Goal: Information Seeking & Learning: Learn about a topic

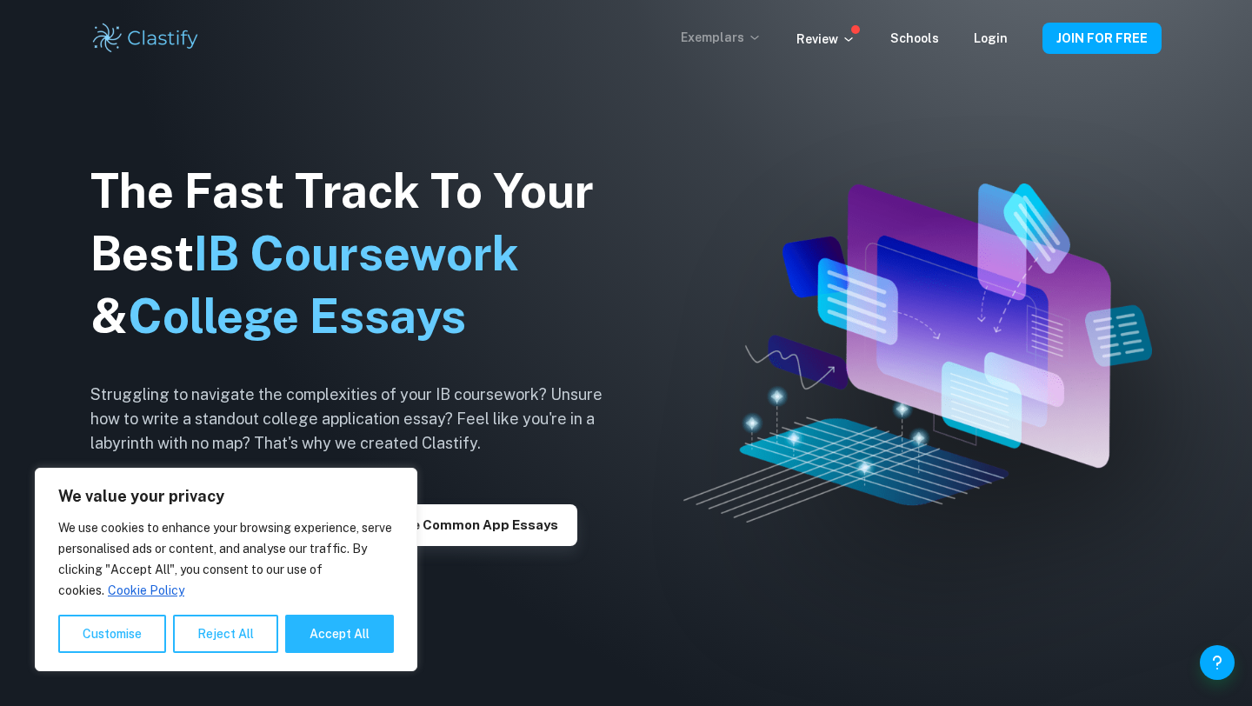
click at [749, 33] on p "Exemplars" at bounding box center [721, 37] width 81 height 19
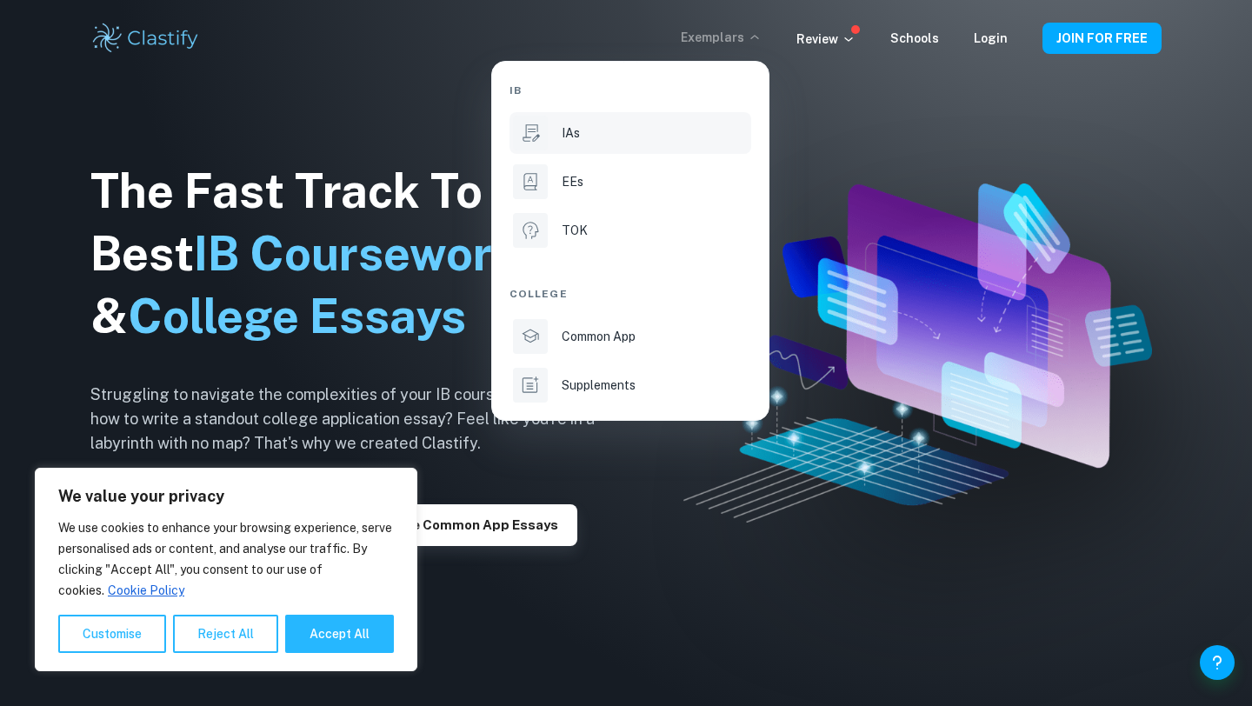
click at [581, 125] on div "IAs" at bounding box center [655, 132] width 186 height 19
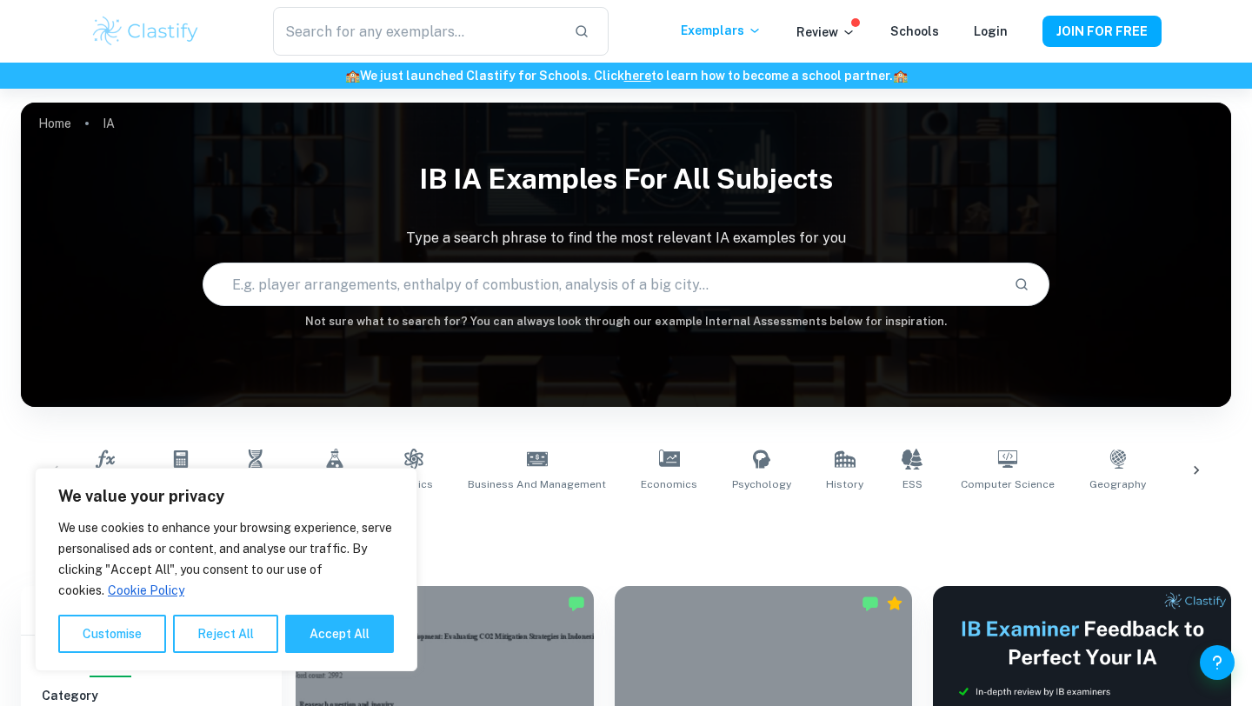
scroll to position [325, 0]
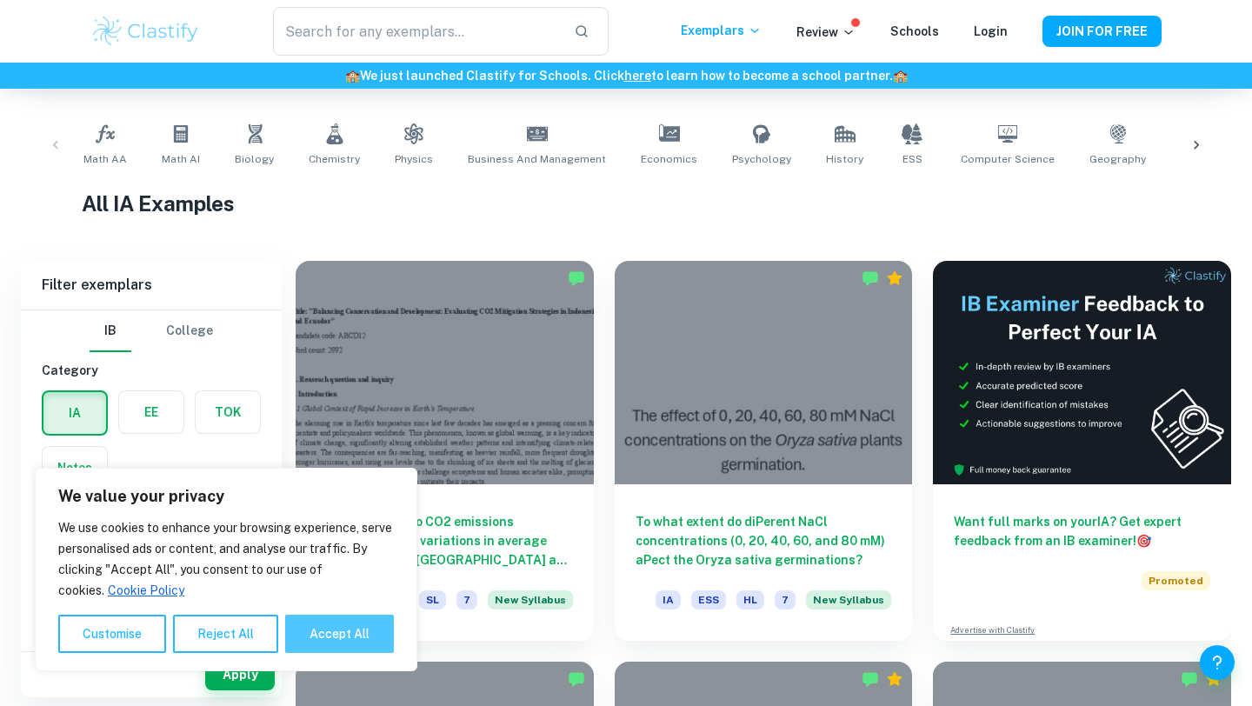
click at [343, 624] on button "Accept All" at bounding box center [339, 634] width 109 height 38
checkbox input "true"
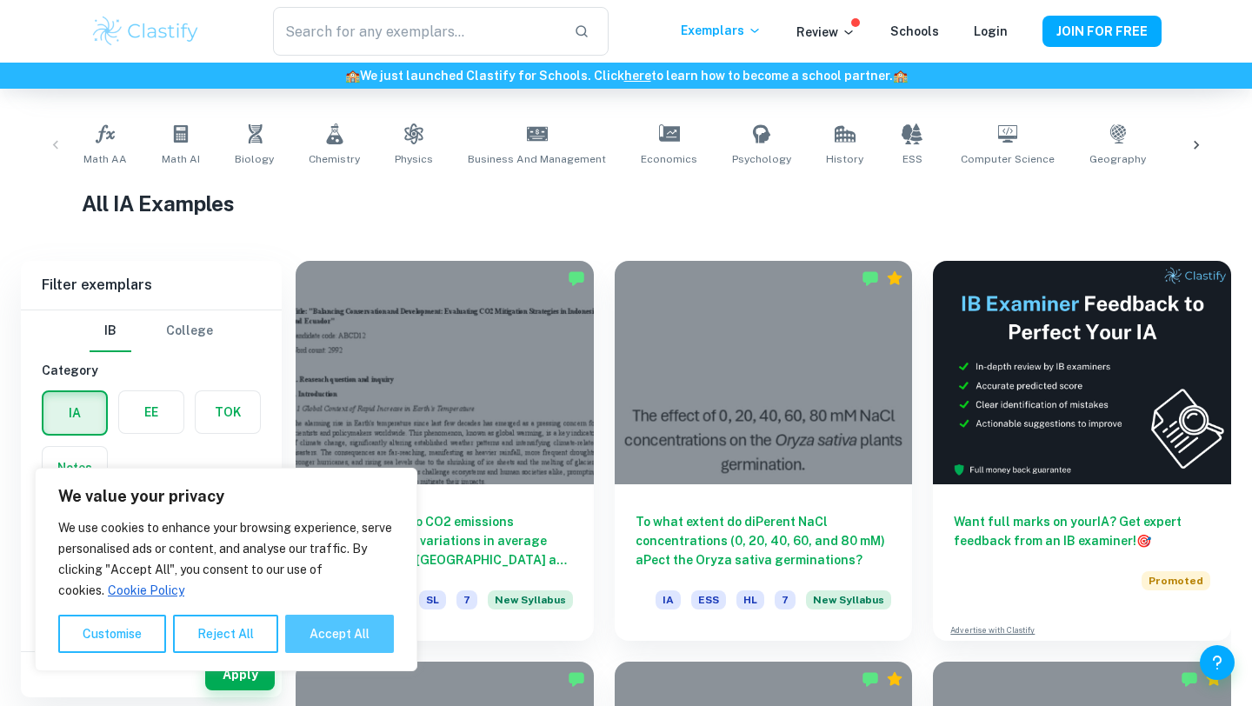
checkbox input "true"
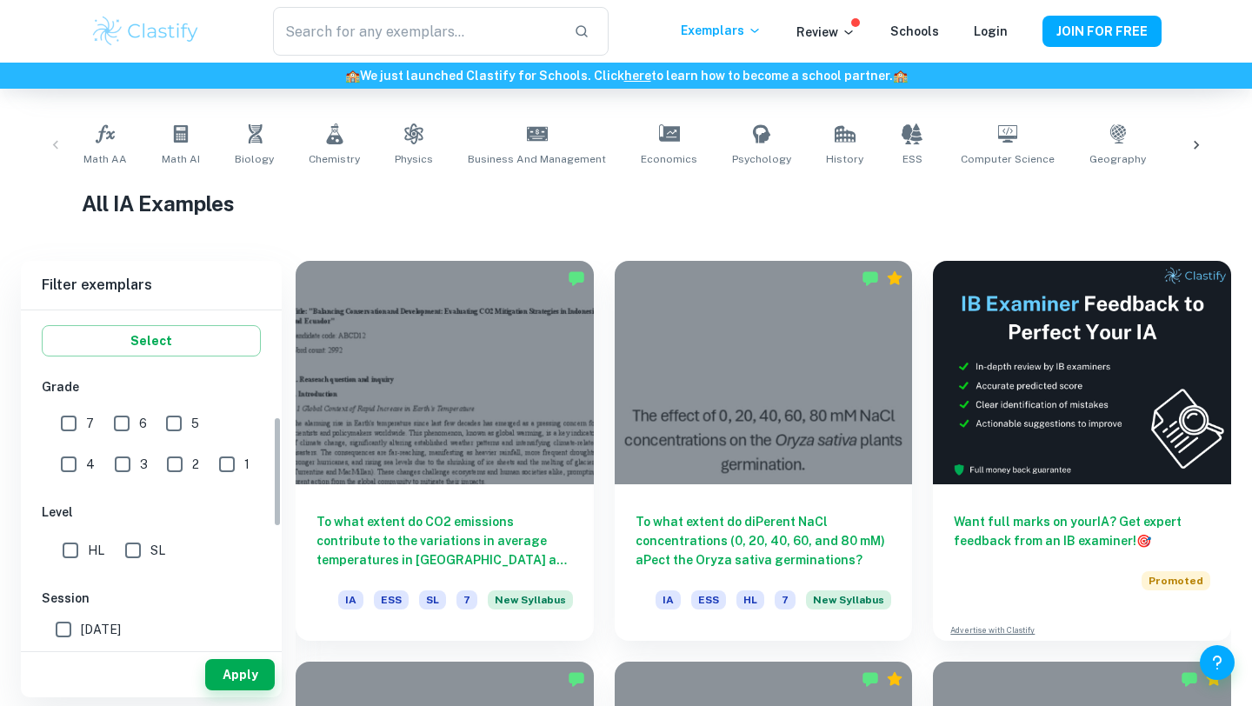
click at [76, 421] on input "7" at bounding box center [68, 423] width 35 height 35
checkbox input "true"
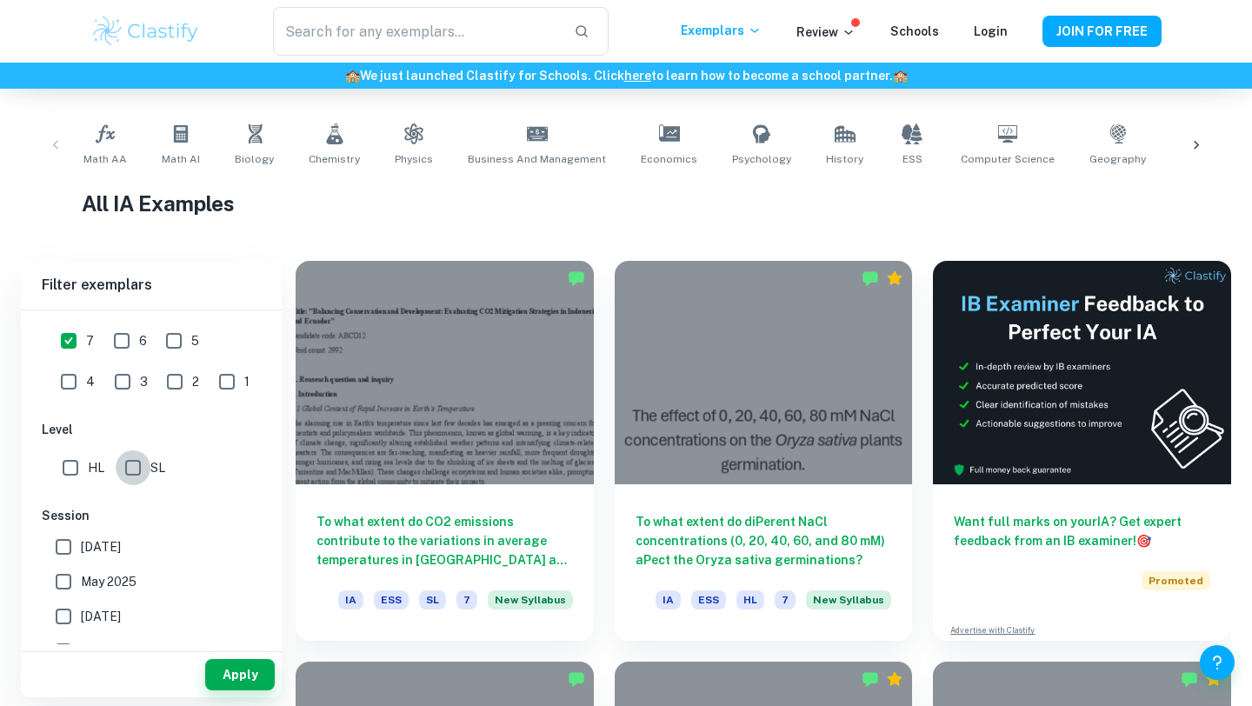
click at [127, 463] on input "SL" at bounding box center [133, 467] width 35 height 35
checkbox input "true"
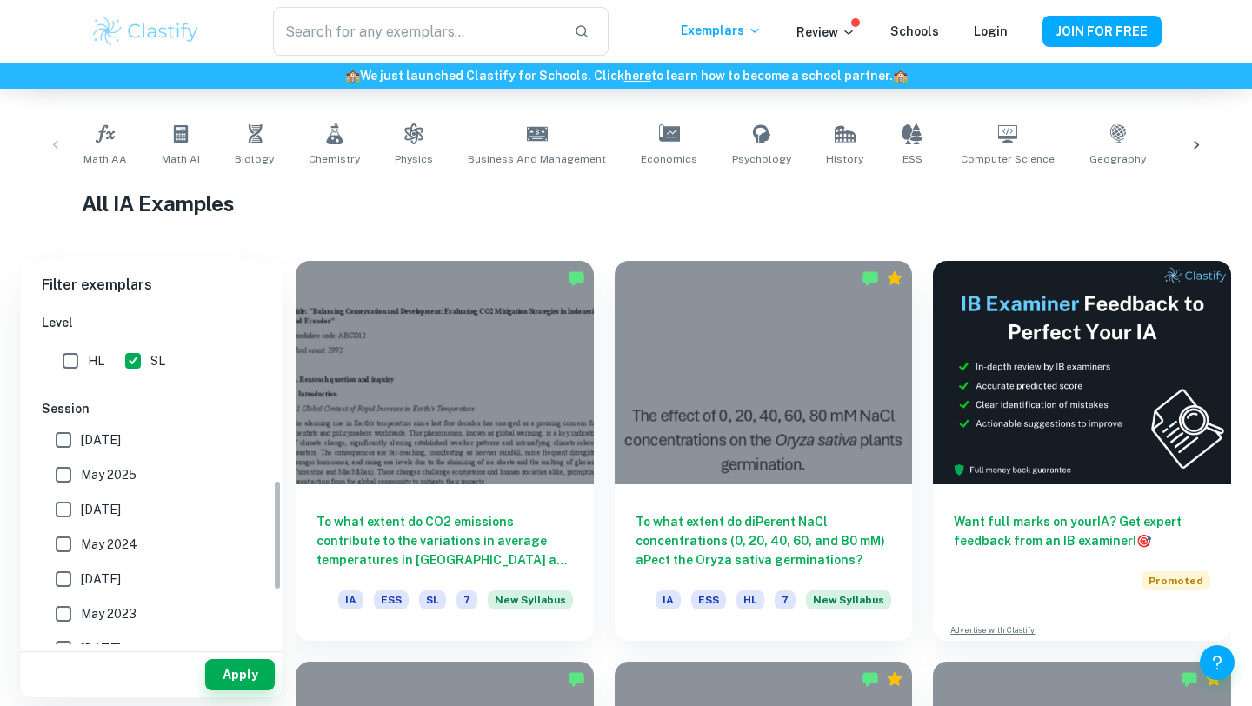
scroll to position [534, 0]
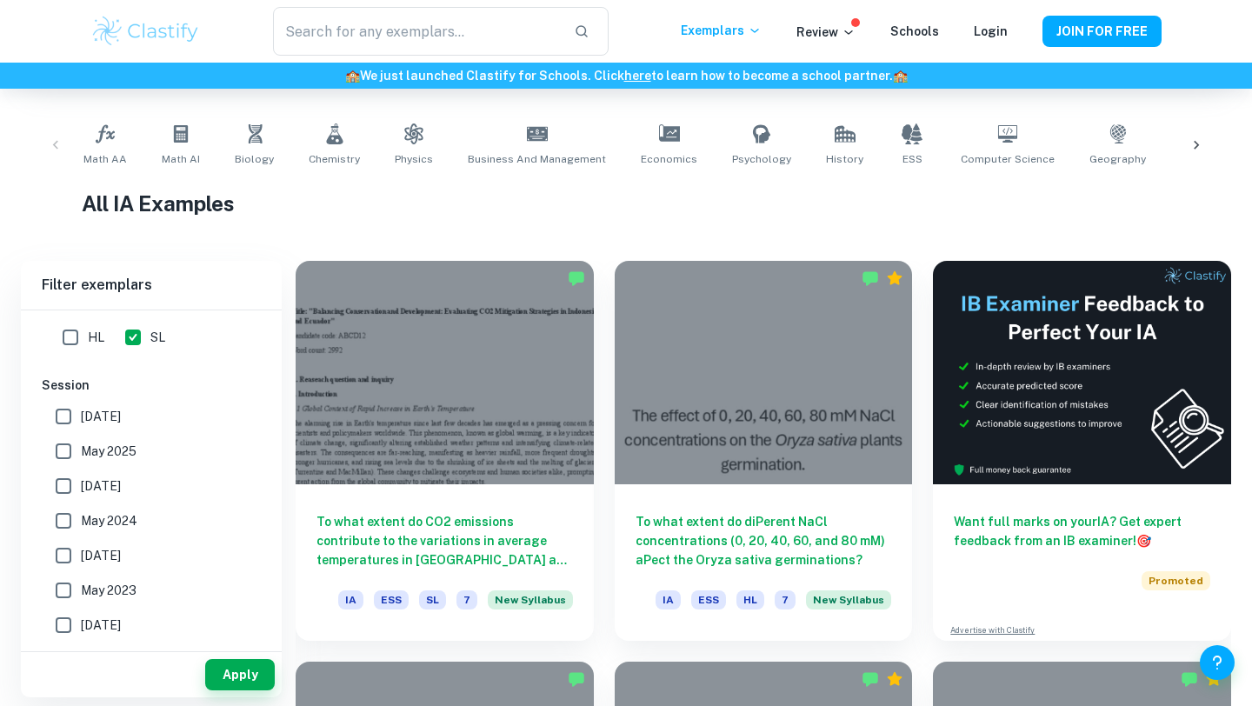
click at [103, 416] on span "[DATE]" at bounding box center [101, 416] width 40 height 19
click at [81, 416] on input "[DATE]" at bounding box center [63, 416] width 35 height 35
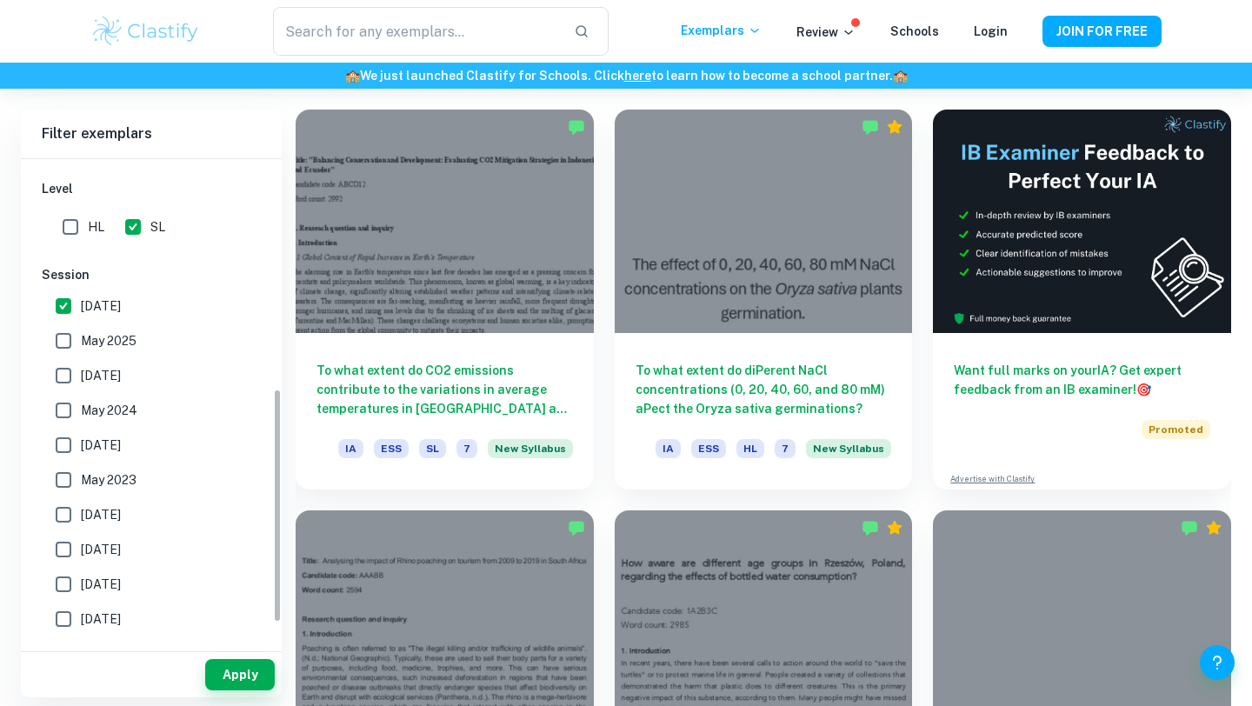
scroll to position [476, 0]
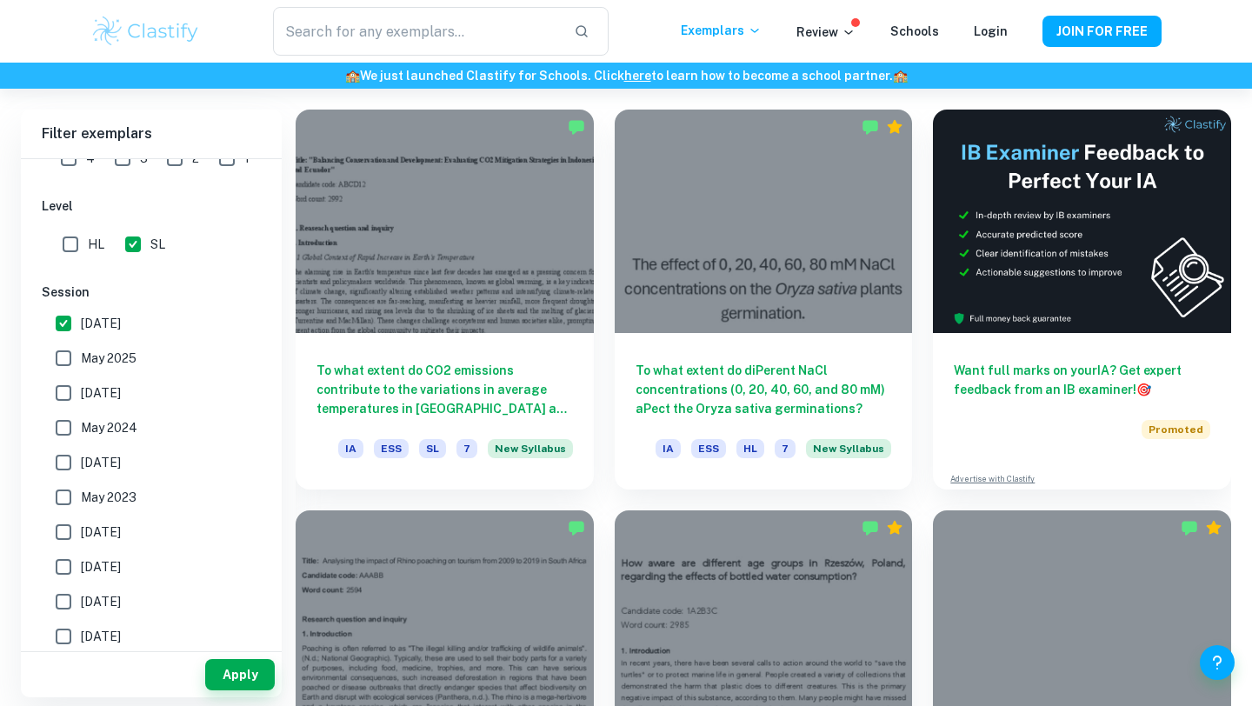
click at [102, 317] on span "[DATE]" at bounding box center [101, 323] width 40 height 19
click at [81, 317] on input "[DATE]" at bounding box center [63, 323] width 35 height 35
checkbox input "false"
click at [99, 358] on span "May 2025" at bounding box center [109, 358] width 56 height 19
click at [81, 358] on input "May 2025" at bounding box center [63, 358] width 35 height 35
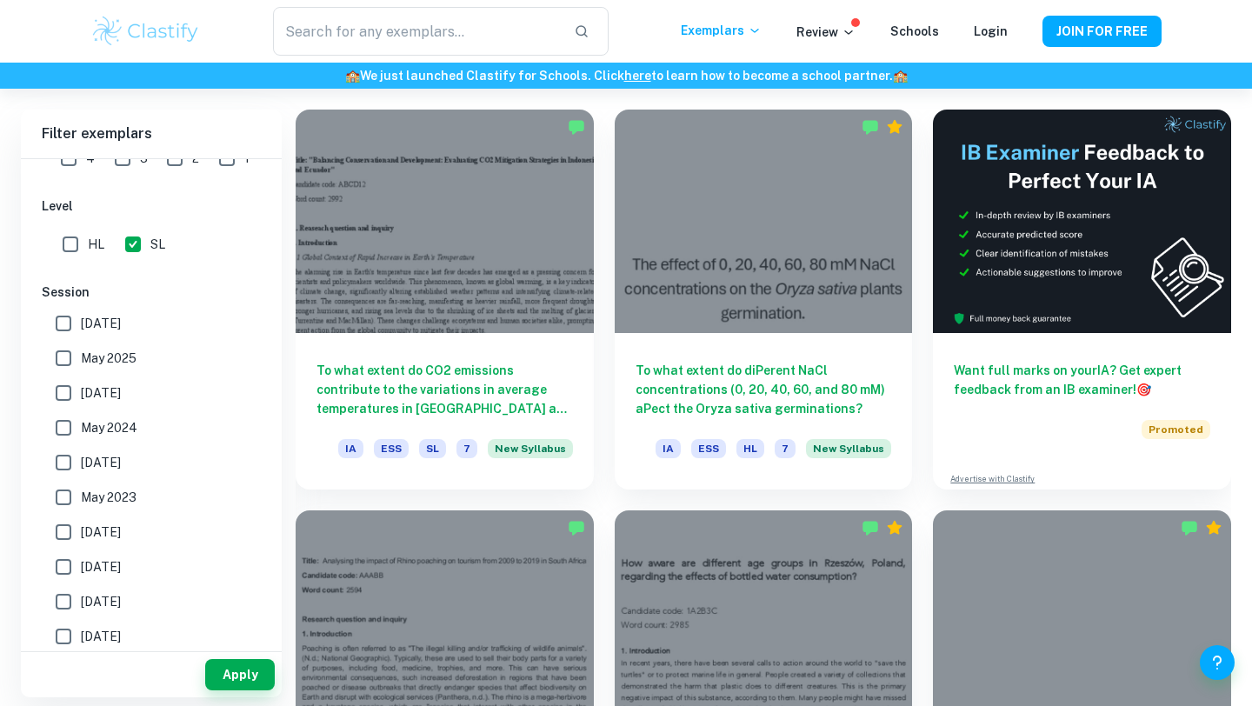
checkbox input "true"
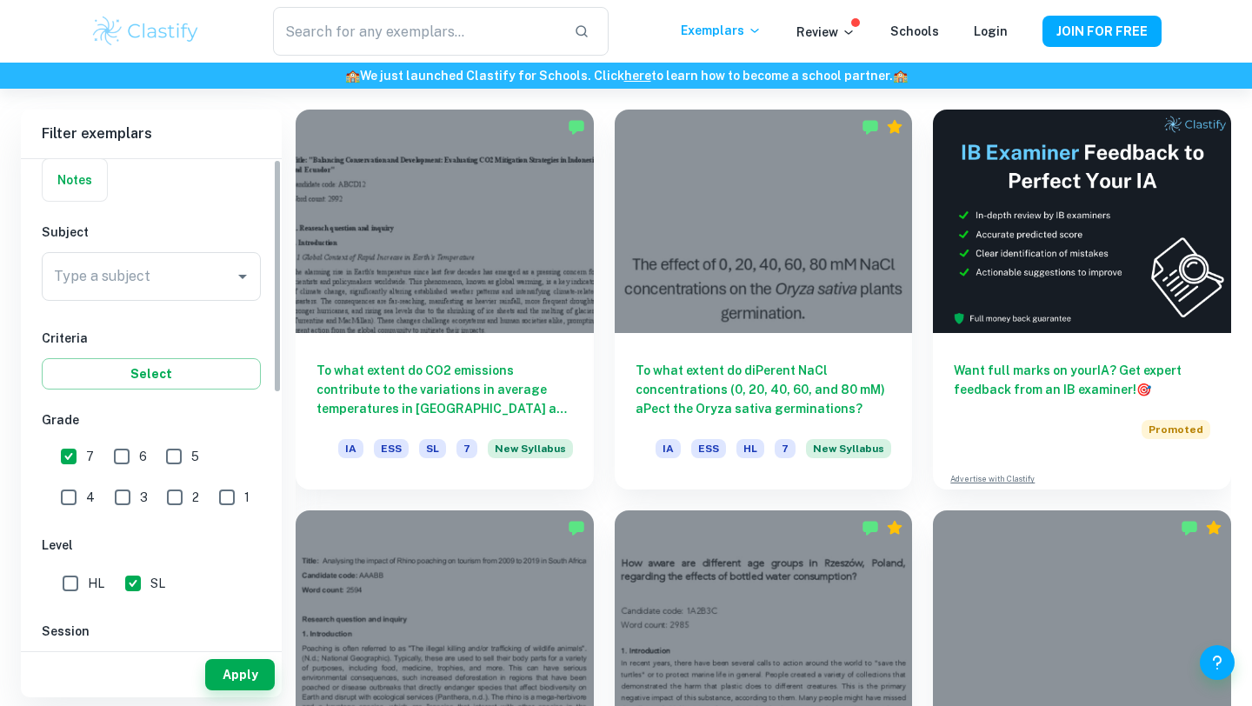
scroll to position [0, 0]
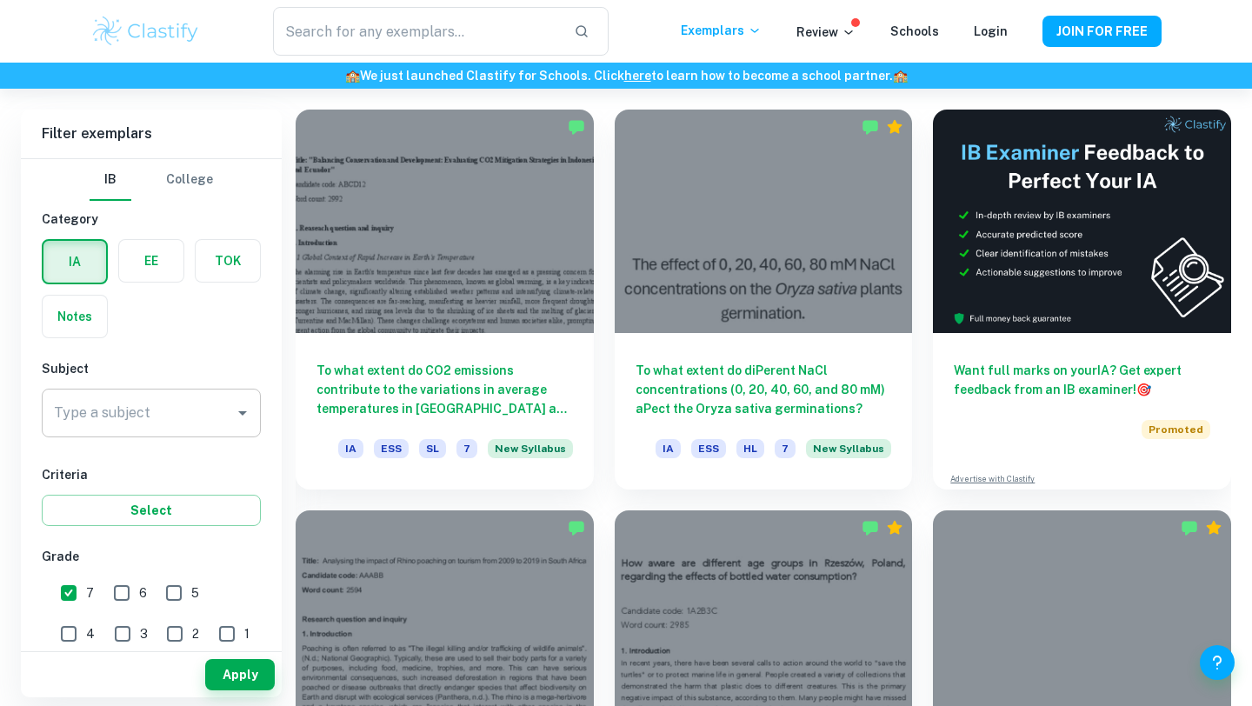
click at [143, 407] on input "Type a subject" at bounding box center [138, 412] width 177 height 33
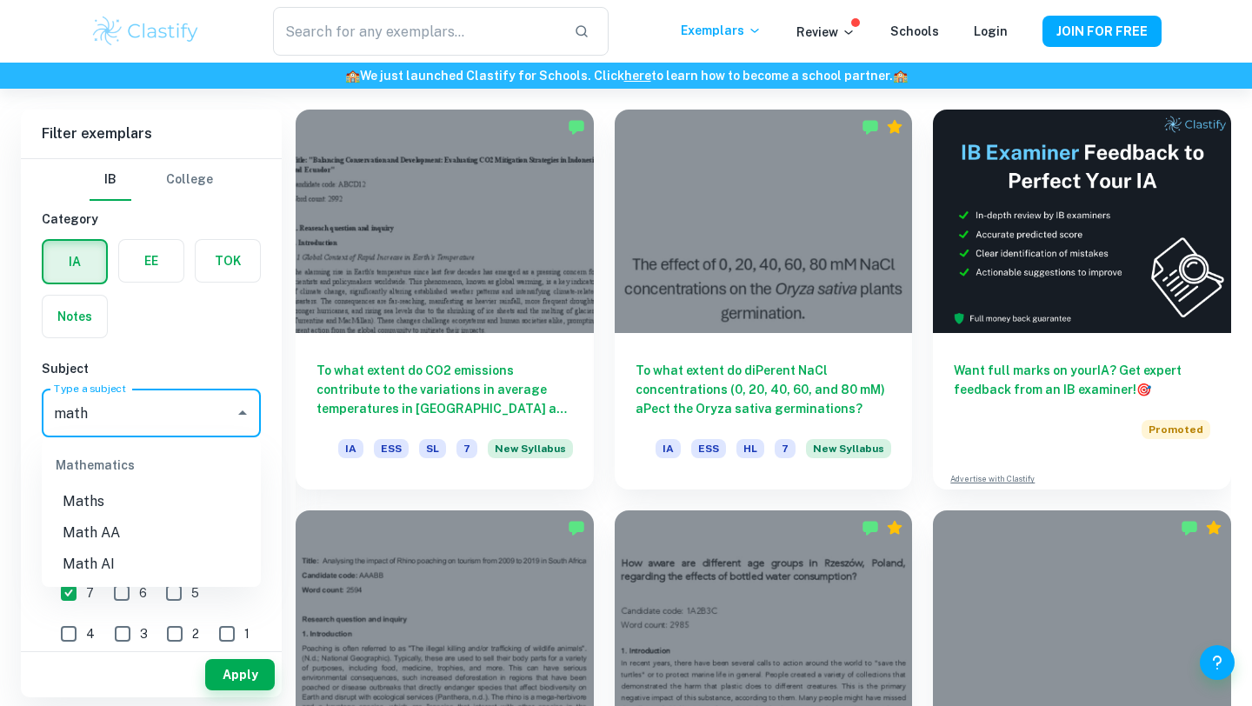
click at [121, 534] on li "Math AA" at bounding box center [151, 532] width 219 height 31
type input "Math AA"
click at [229, 672] on button "Apply" at bounding box center [240, 674] width 70 height 31
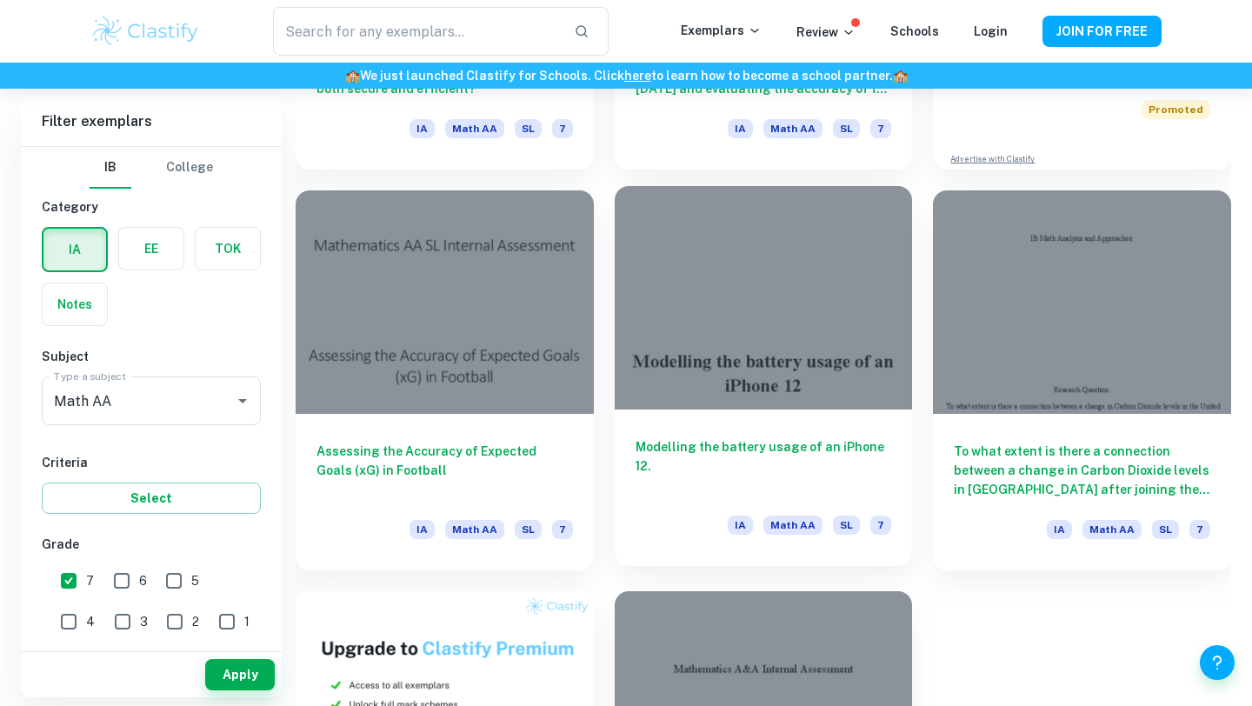
scroll to position [802, 0]
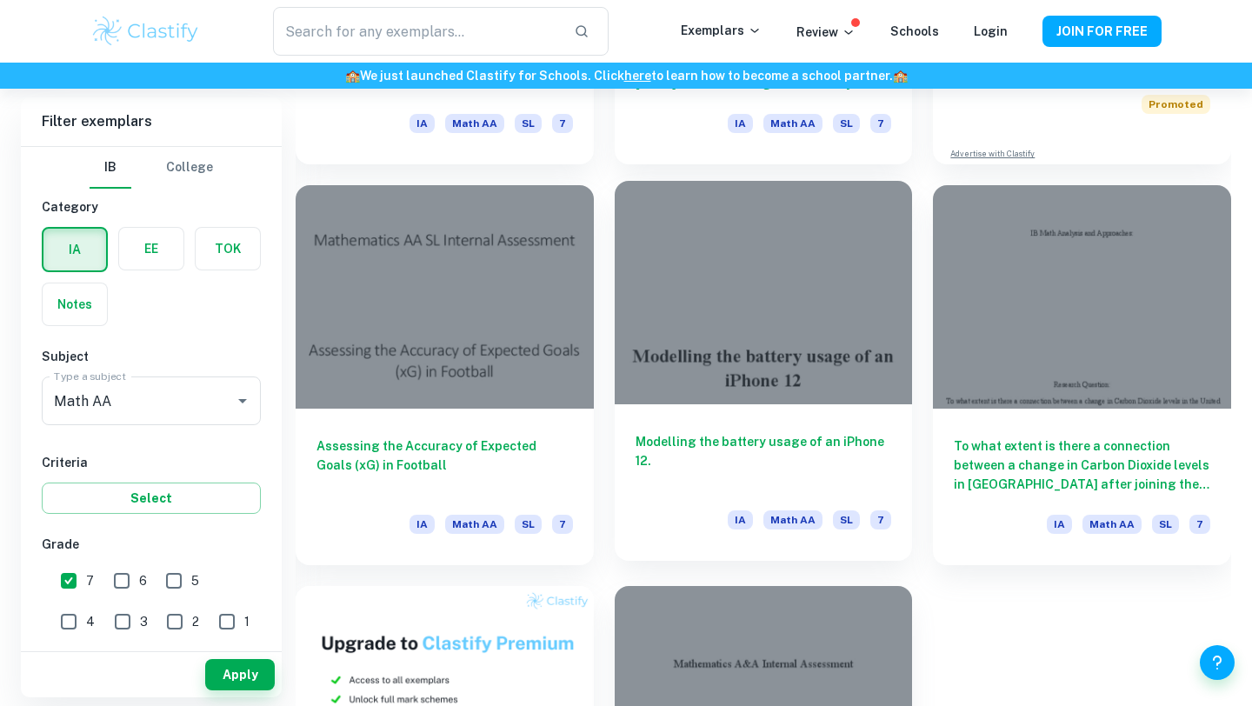
click at [753, 653] on div at bounding box center [764, 697] width 298 height 223
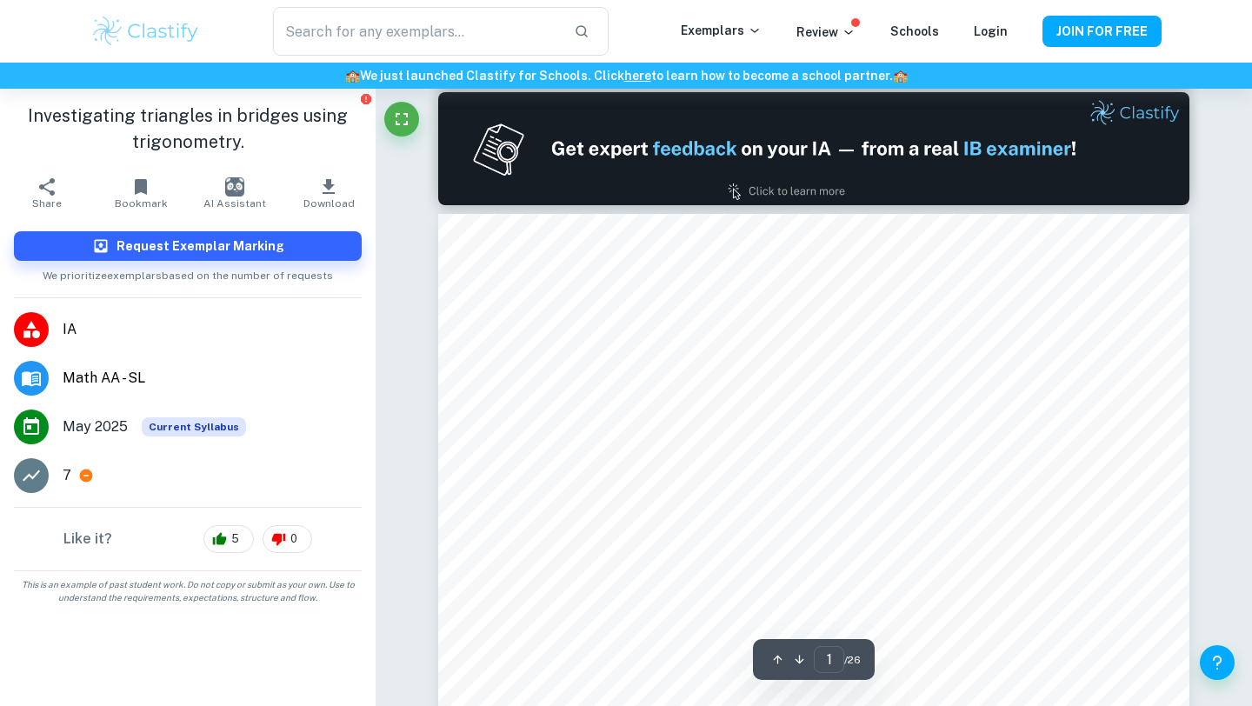
type input "2"
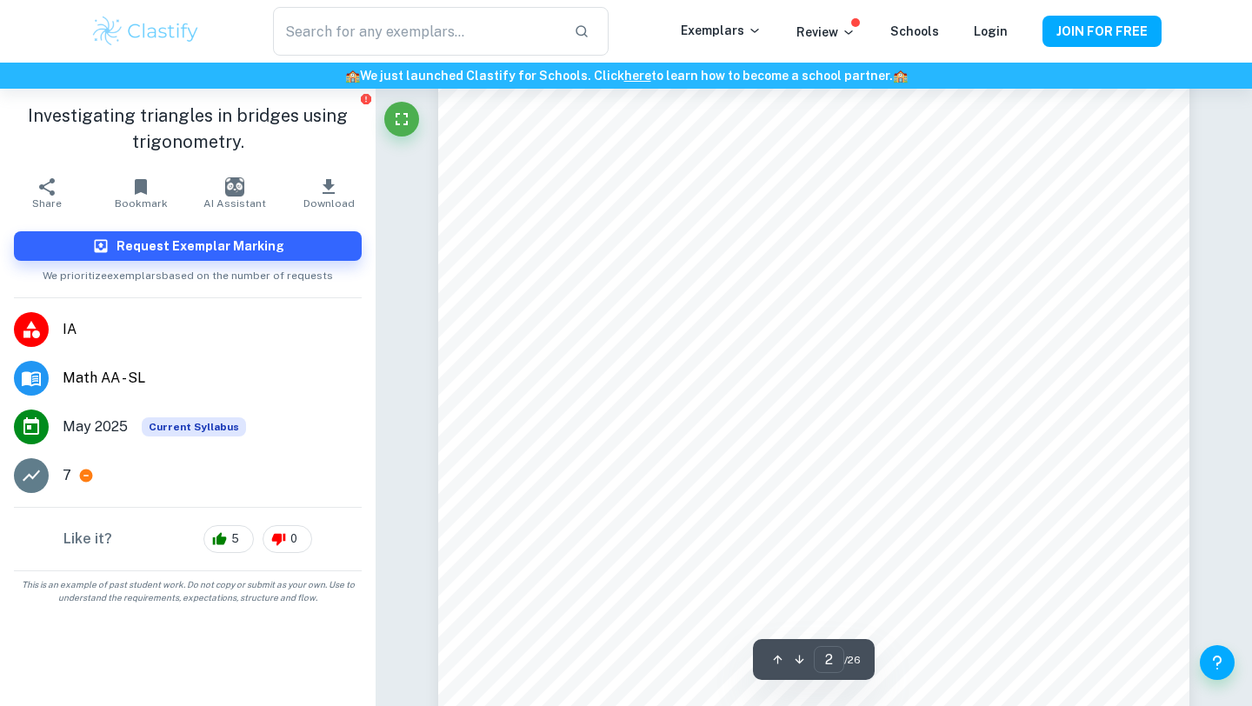
scroll to position [1236, 0]
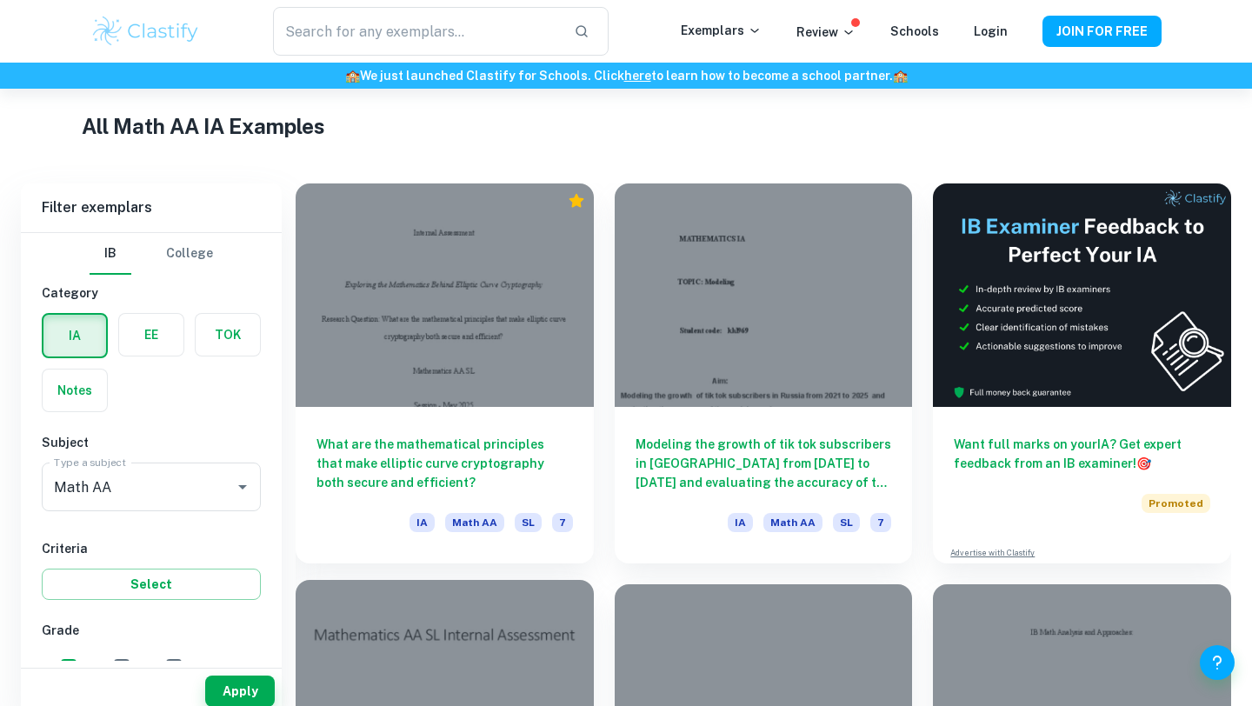
scroll to position [393, 0]
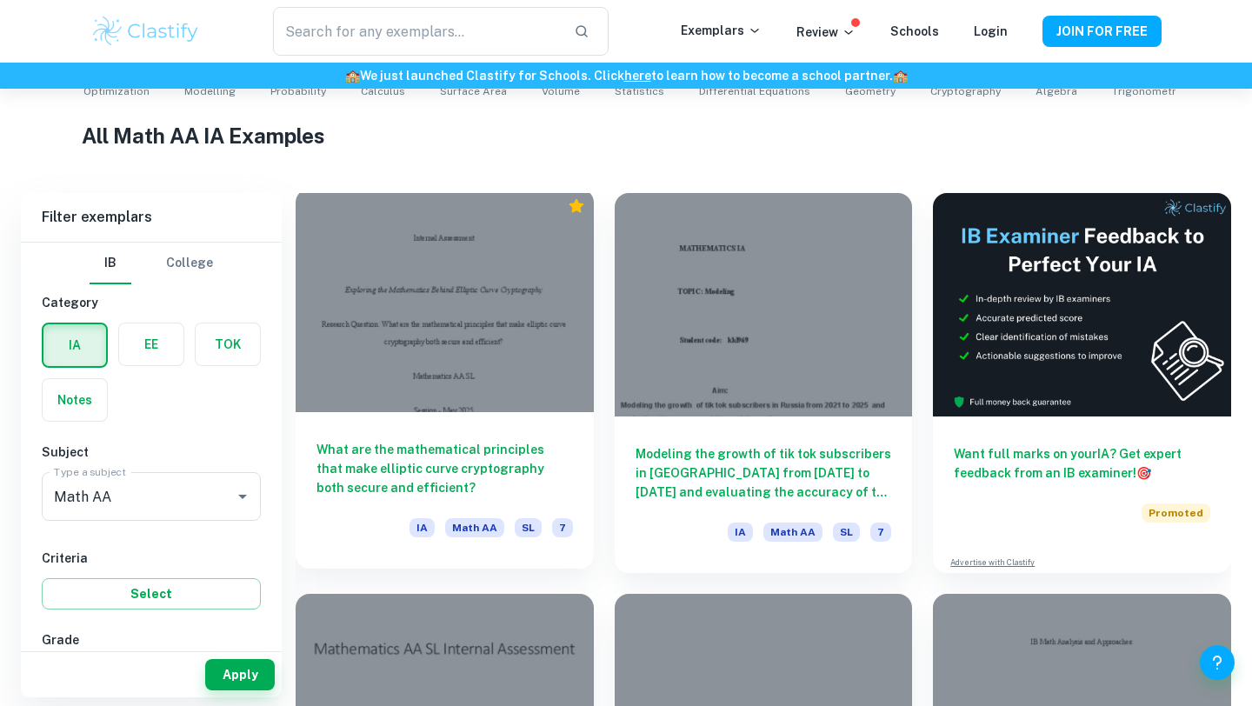
click at [469, 434] on div "What are the mathematical principles that make elliptic curve cryptography both…" at bounding box center [445, 490] width 298 height 156
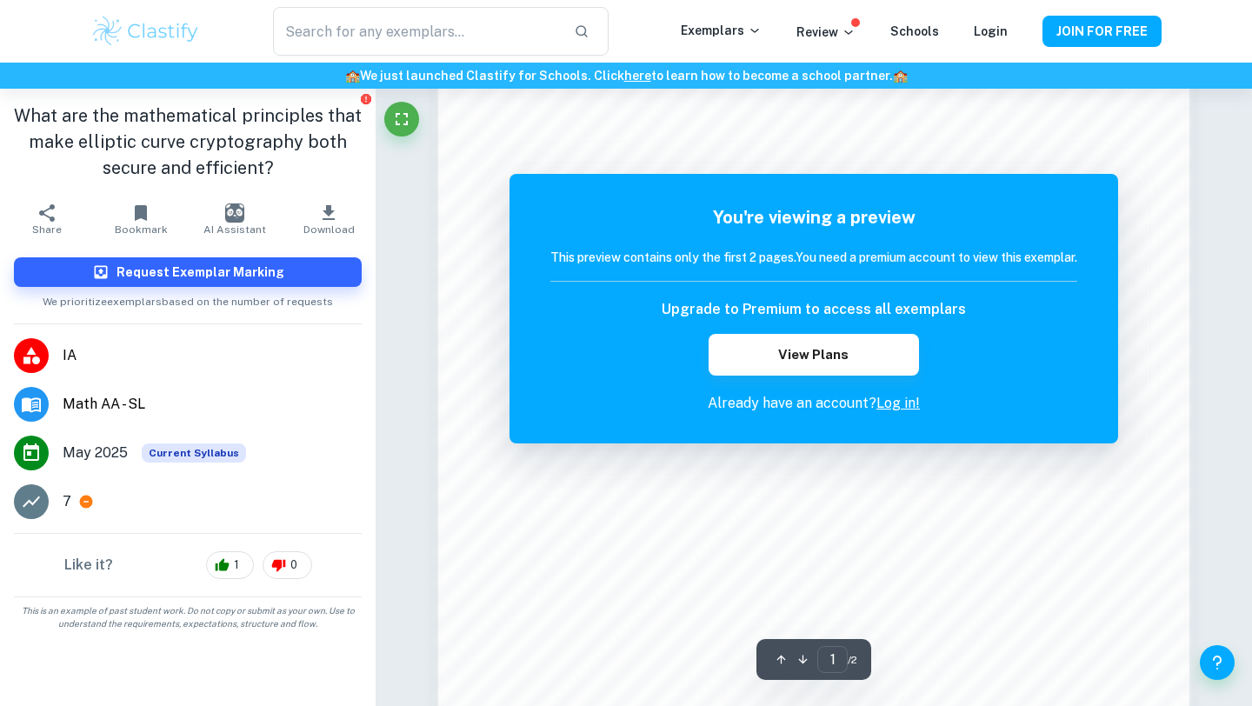
scroll to position [1650, 0]
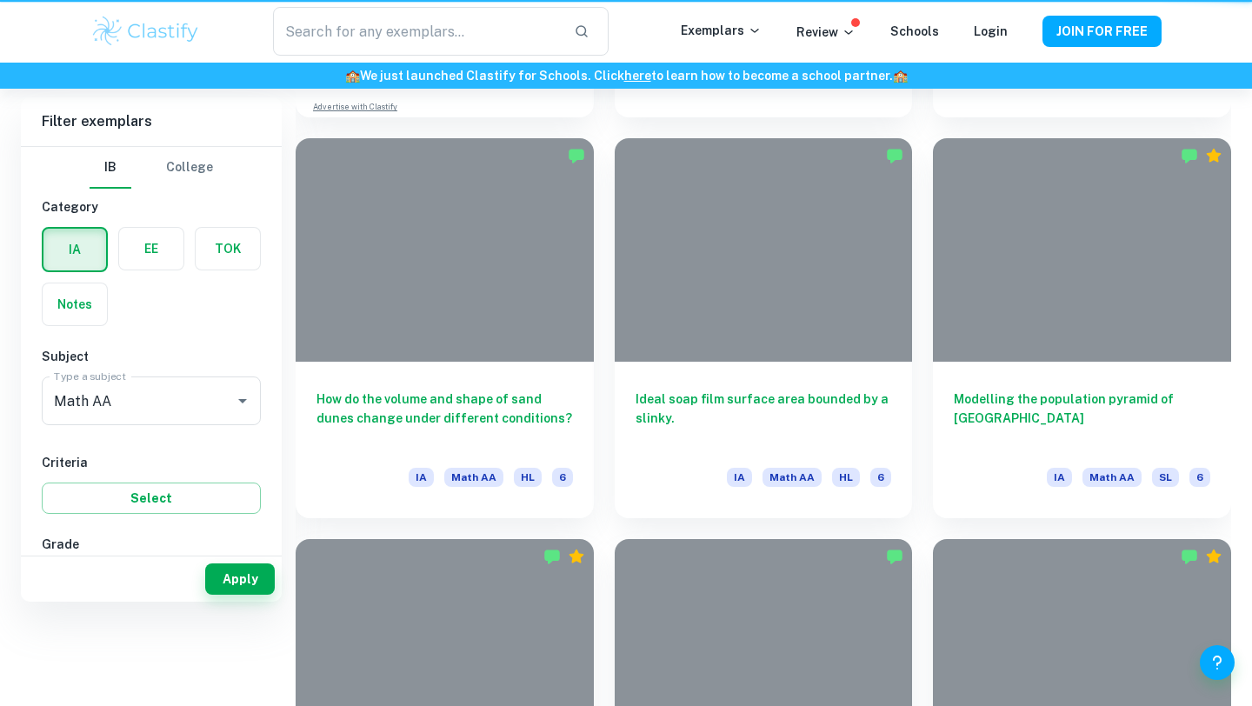
scroll to position [393, 0]
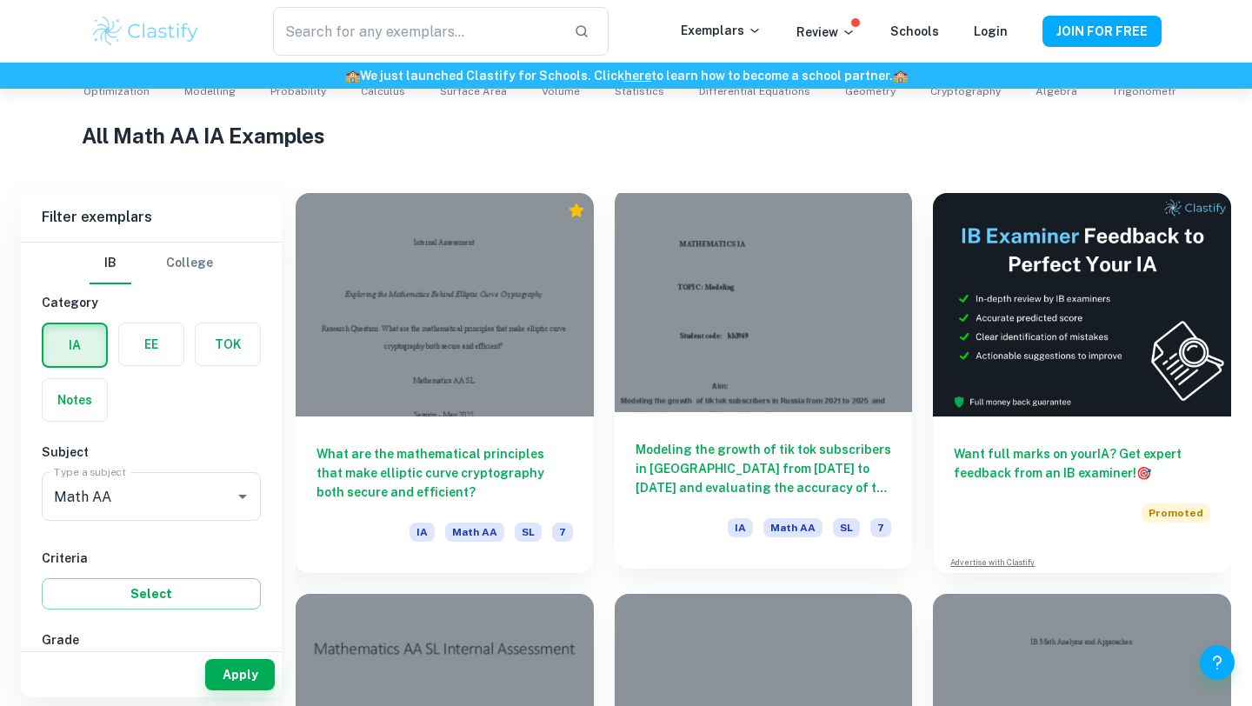
click at [741, 343] on div at bounding box center [764, 300] width 298 height 223
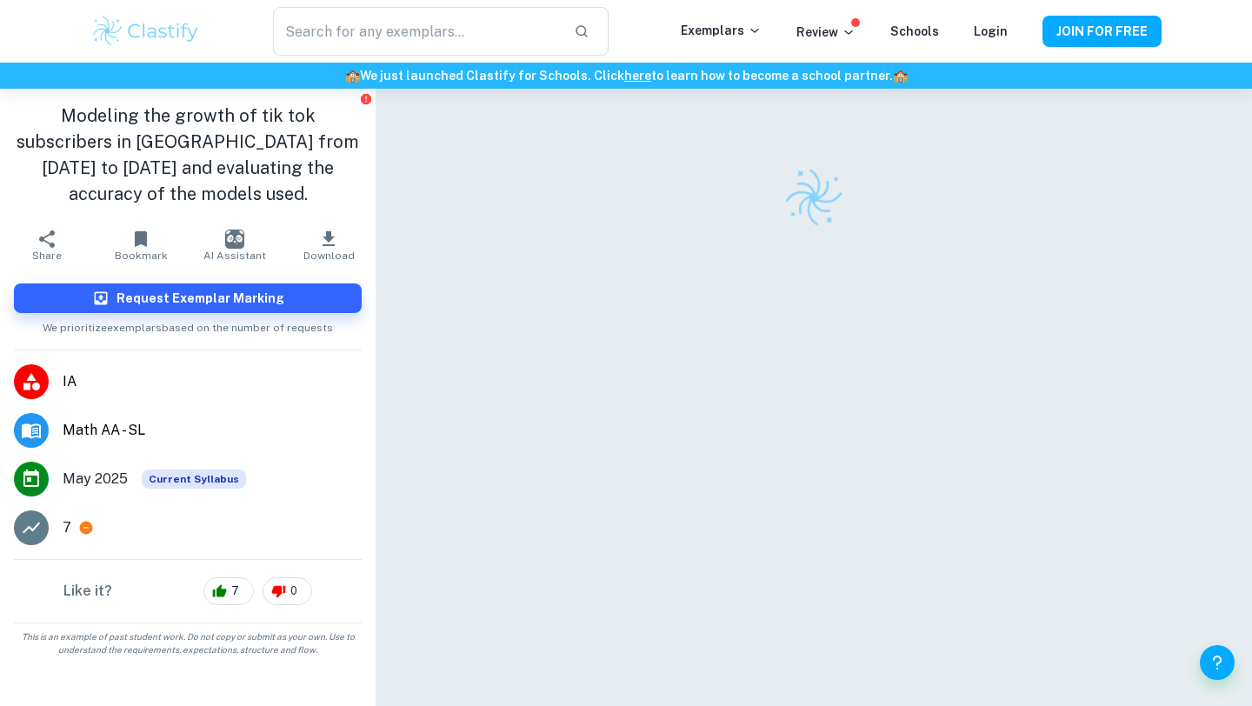
scroll to position [89, 0]
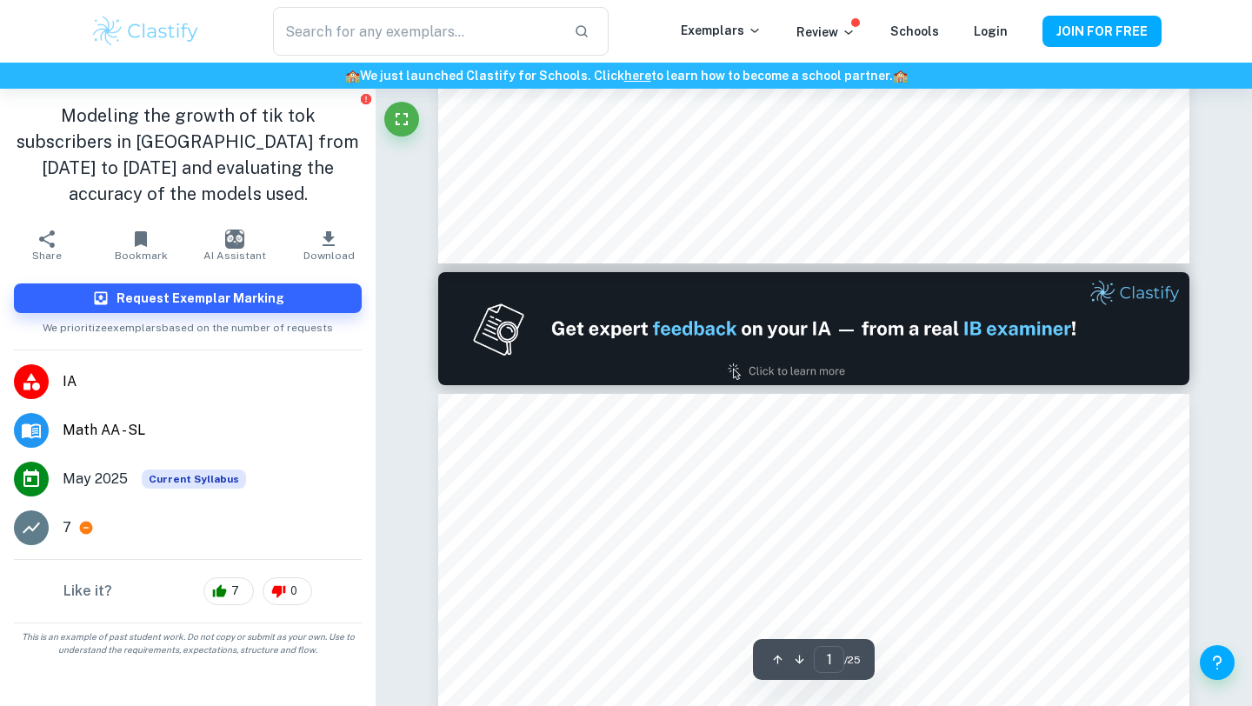
type input "2"
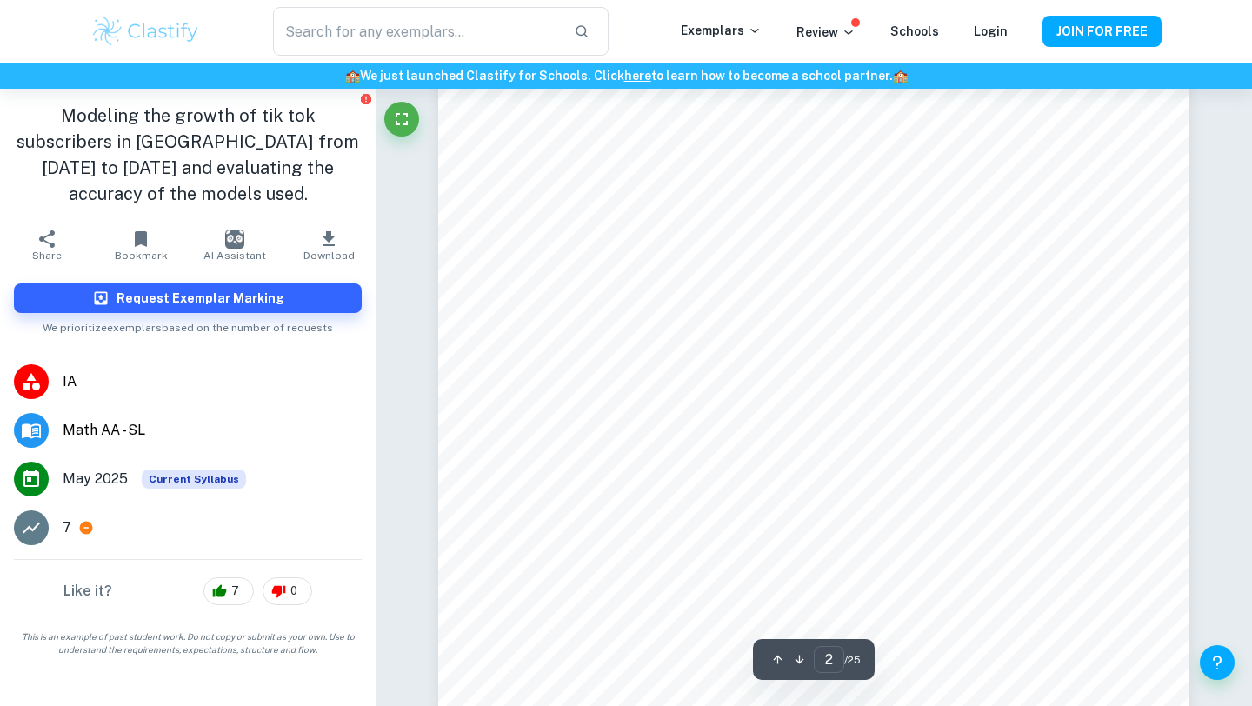
scroll to position [1189, 0]
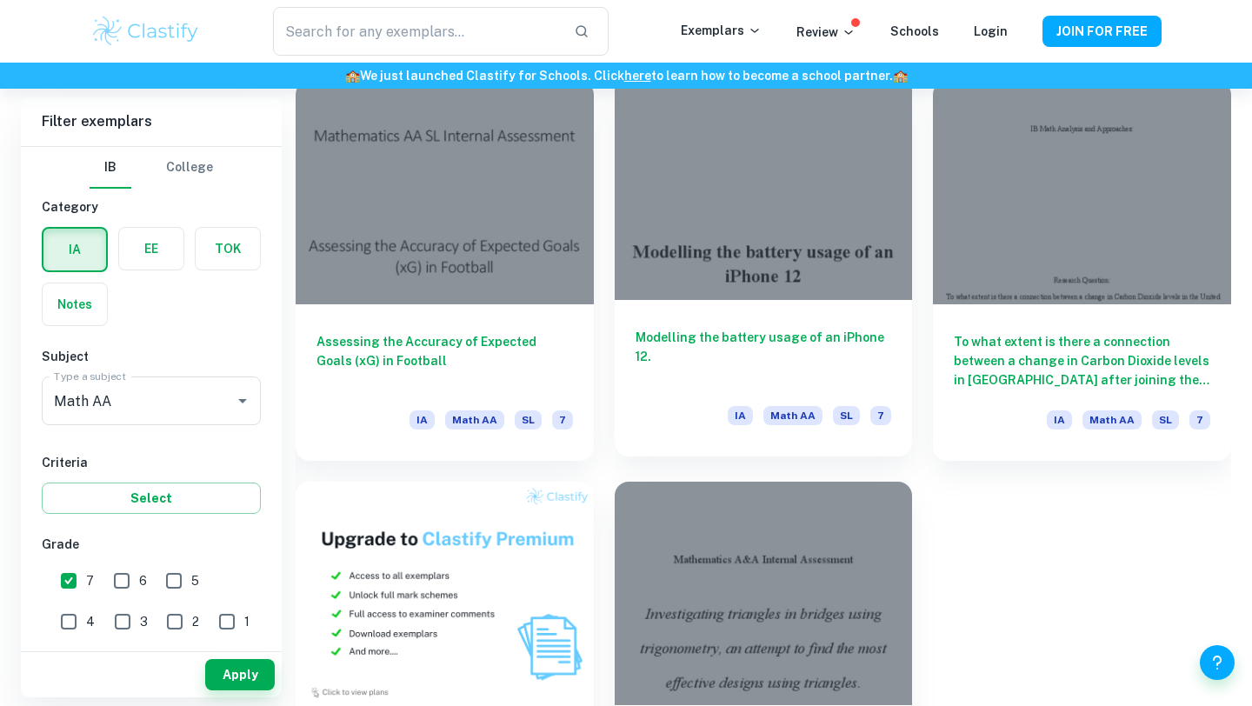
scroll to position [922, 0]
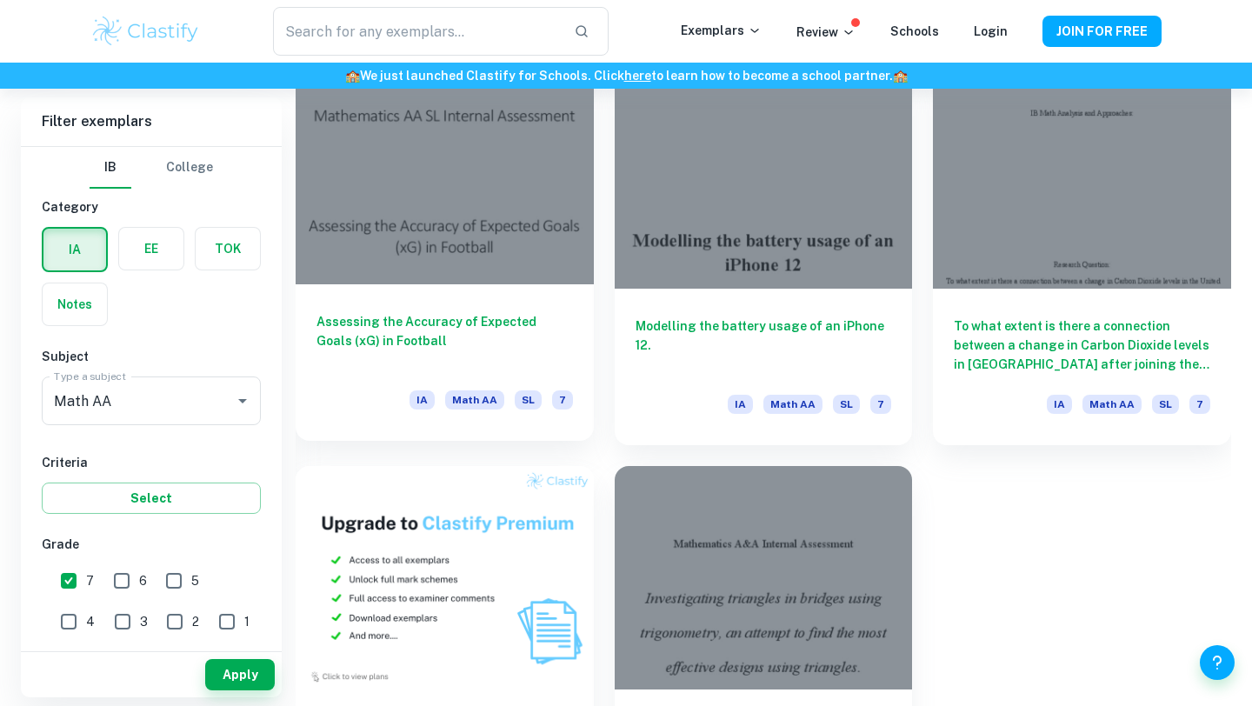
click at [465, 246] on div at bounding box center [445, 172] width 298 height 223
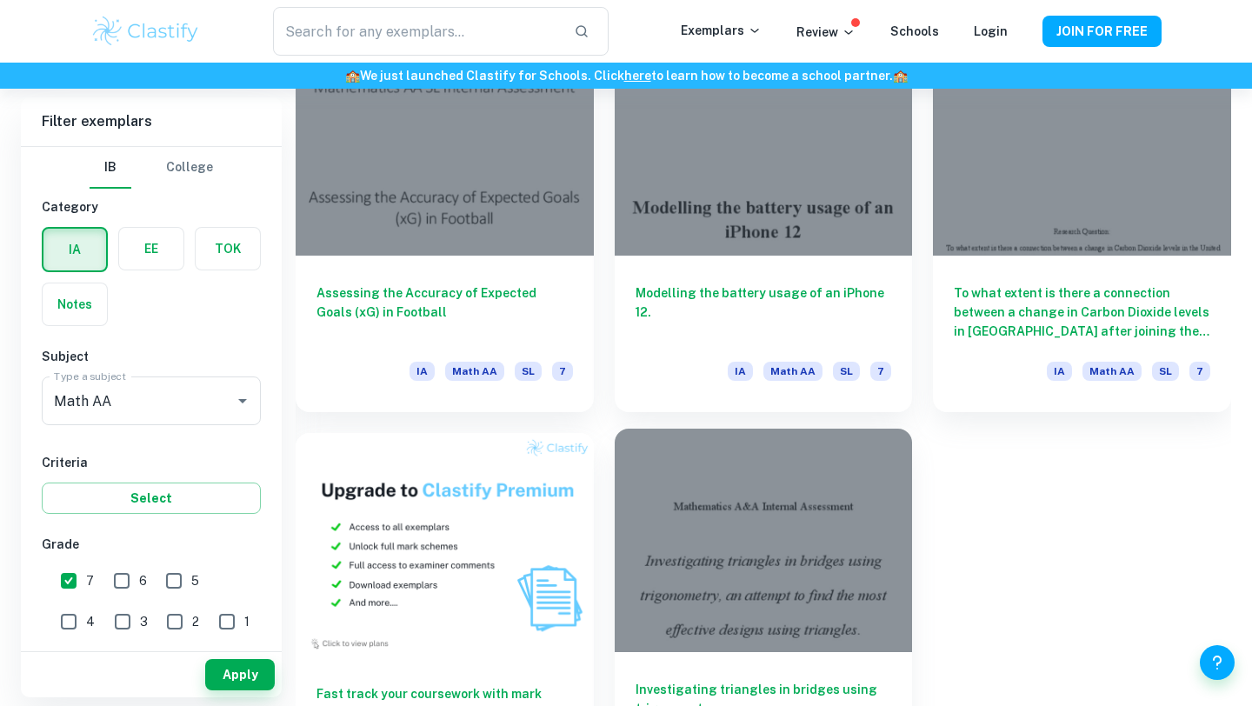
scroll to position [971, 0]
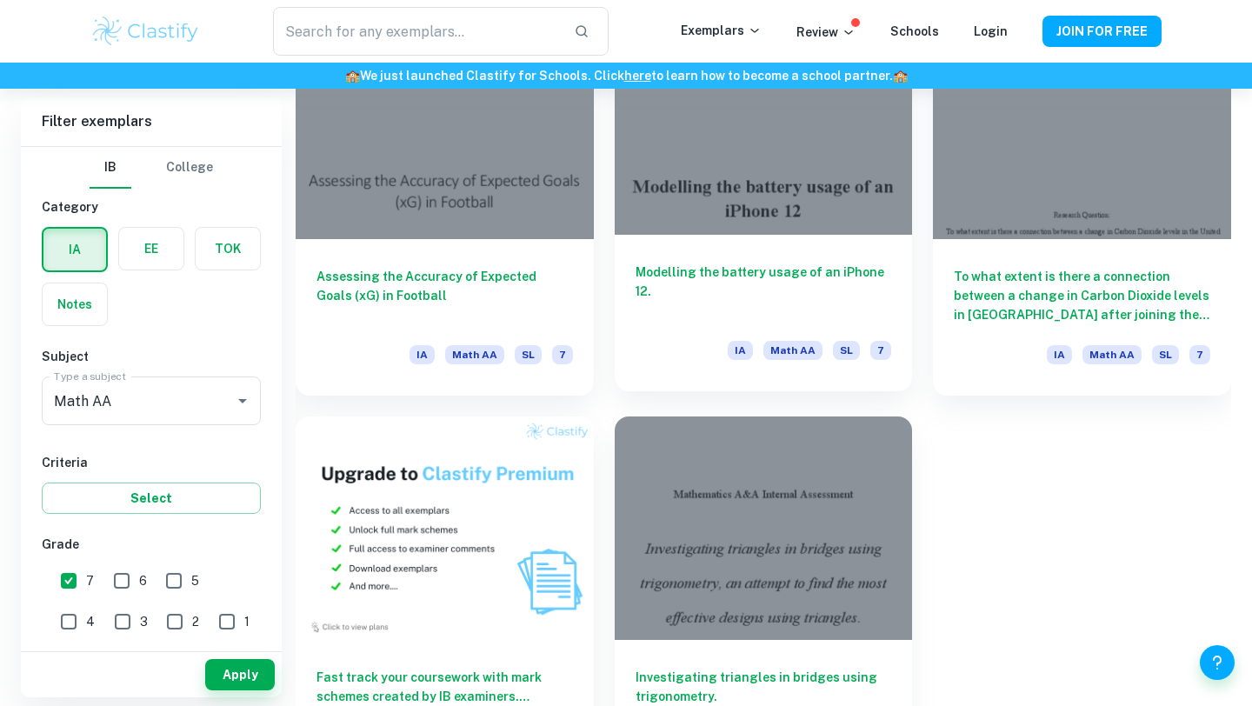
click at [774, 269] on h6 "Modelling the battery usage of an iPhone 12." at bounding box center [764, 291] width 256 height 57
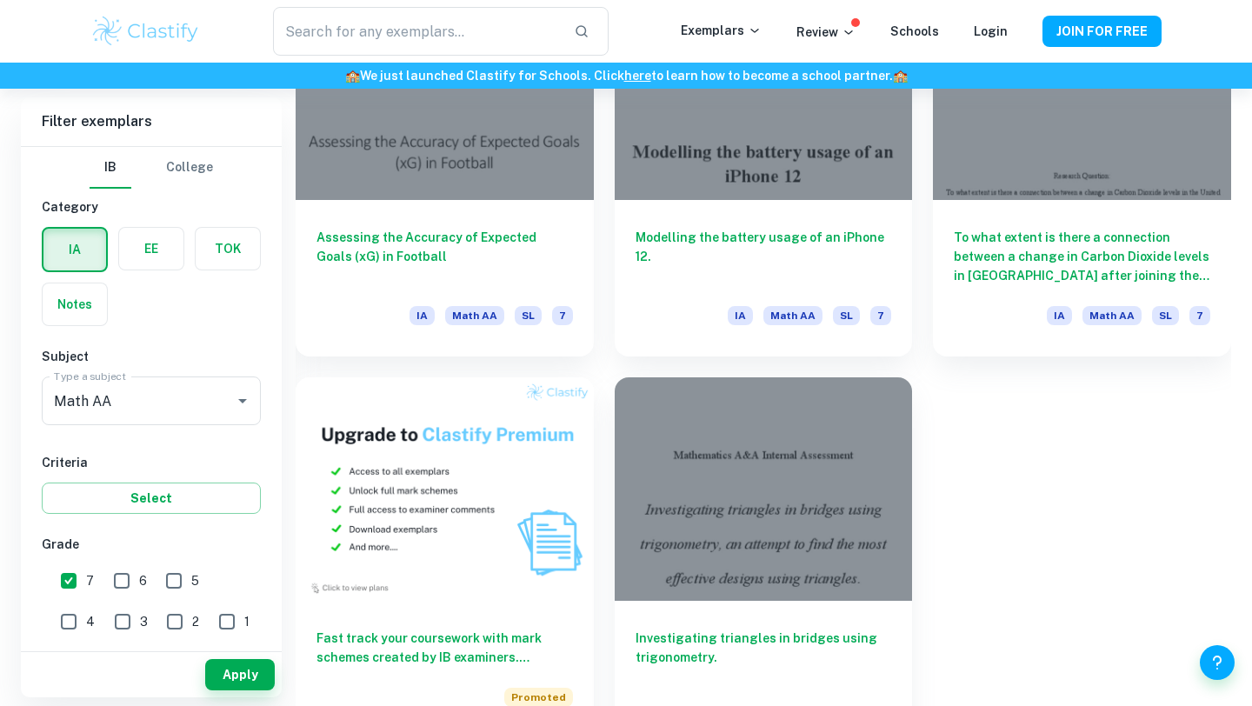
scroll to position [993, 0]
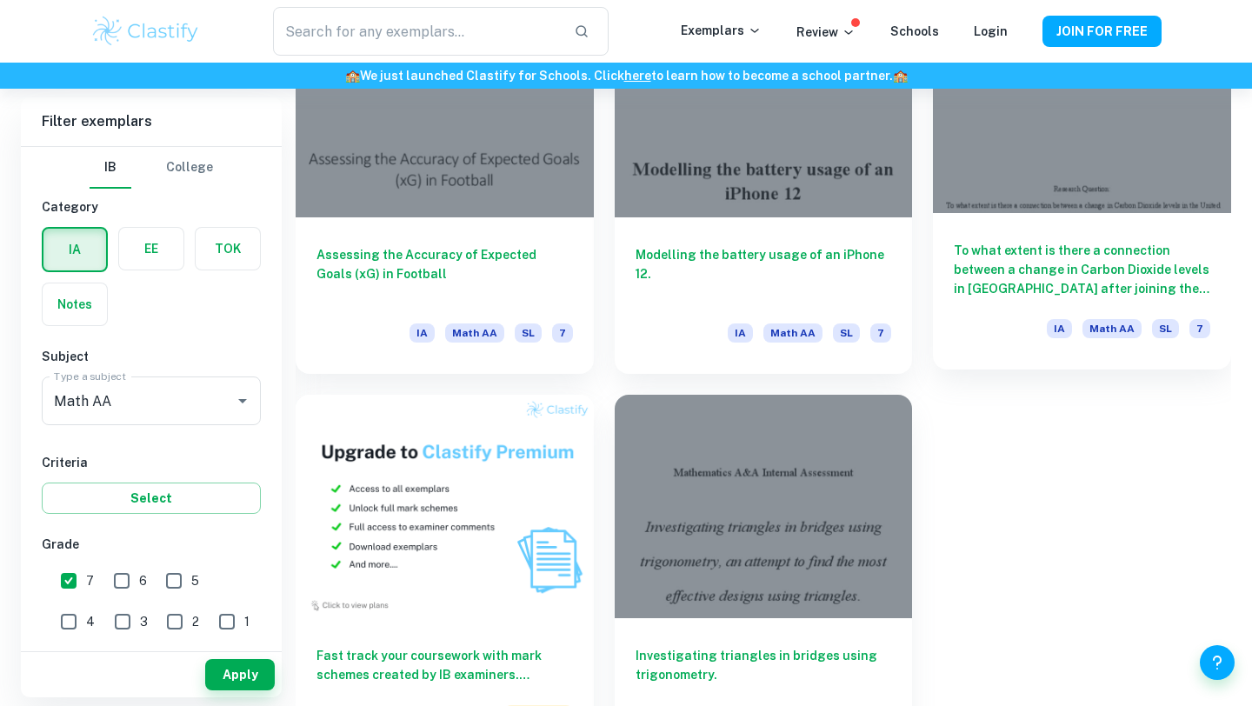
click at [970, 258] on h6 "To what extent is there a connection between a change in Carbon Dioxide levels …" at bounding box center [1082, 269] width 256 height 57
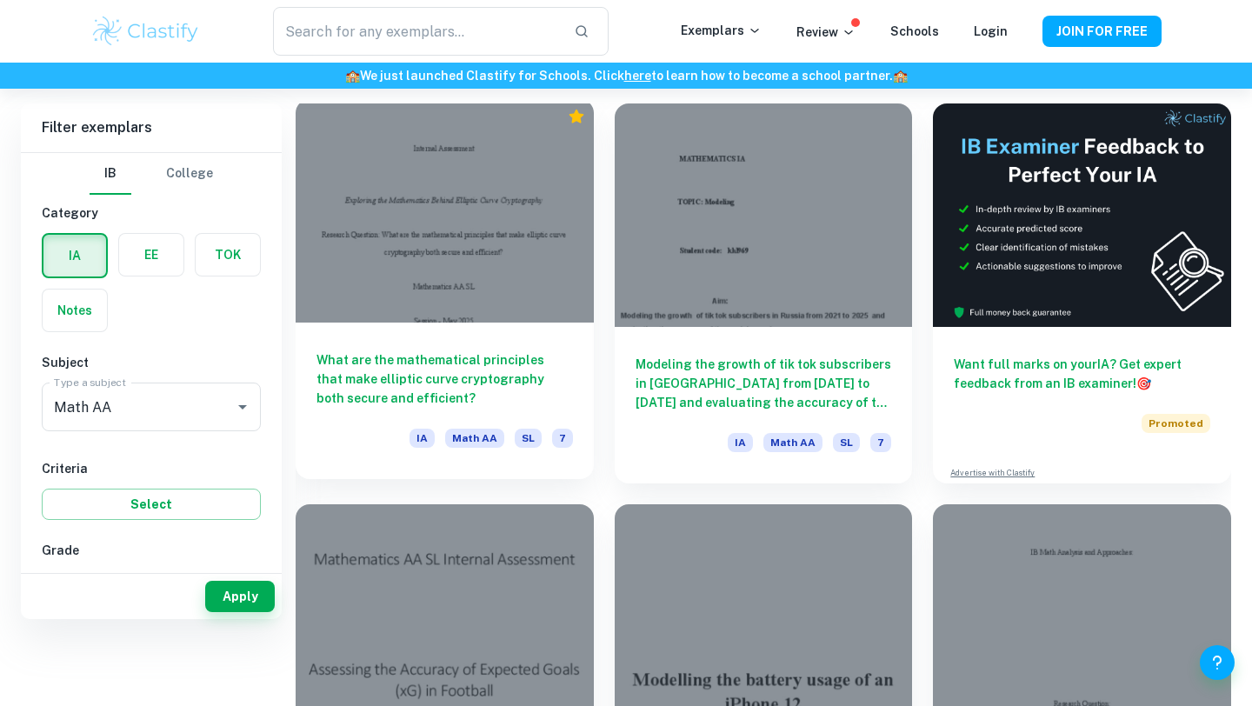
scroll to position [363, 0]
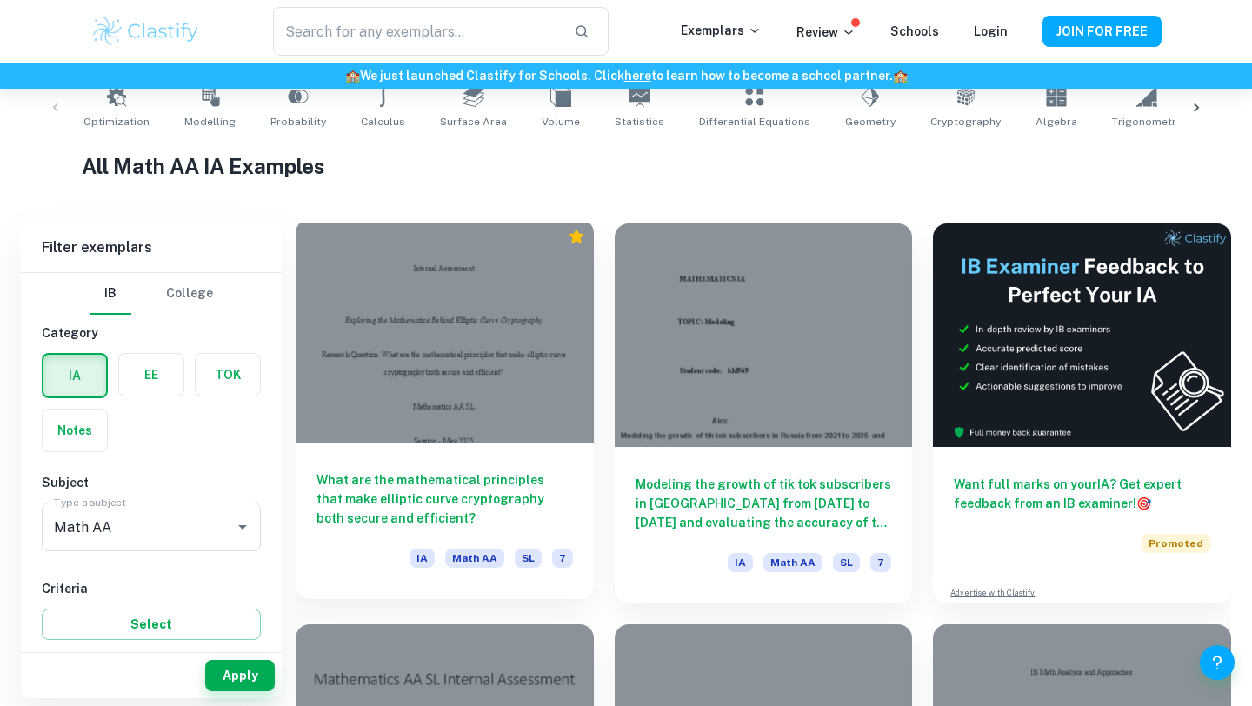
click at [449, 485] on h6 "What are the mathematical principles that make elliptic curve cryptography both…" at bounding box center [444, 498] width 256 height 57
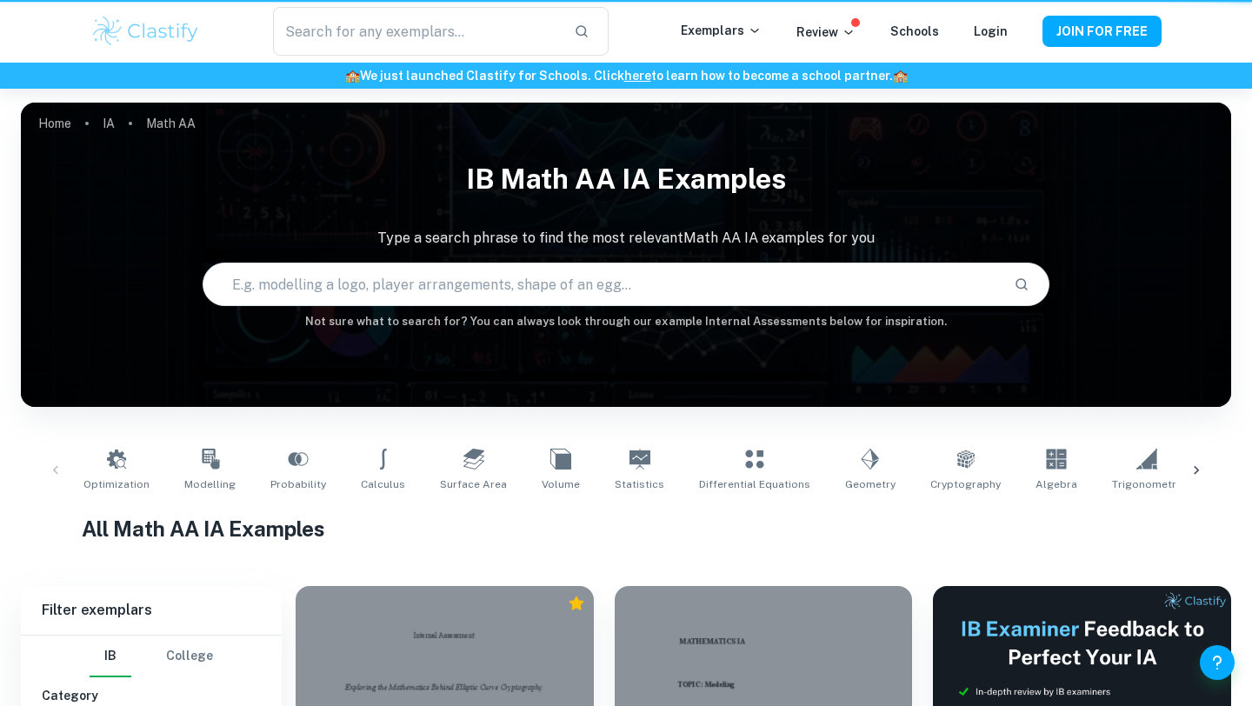
scroll to position [363, 0]
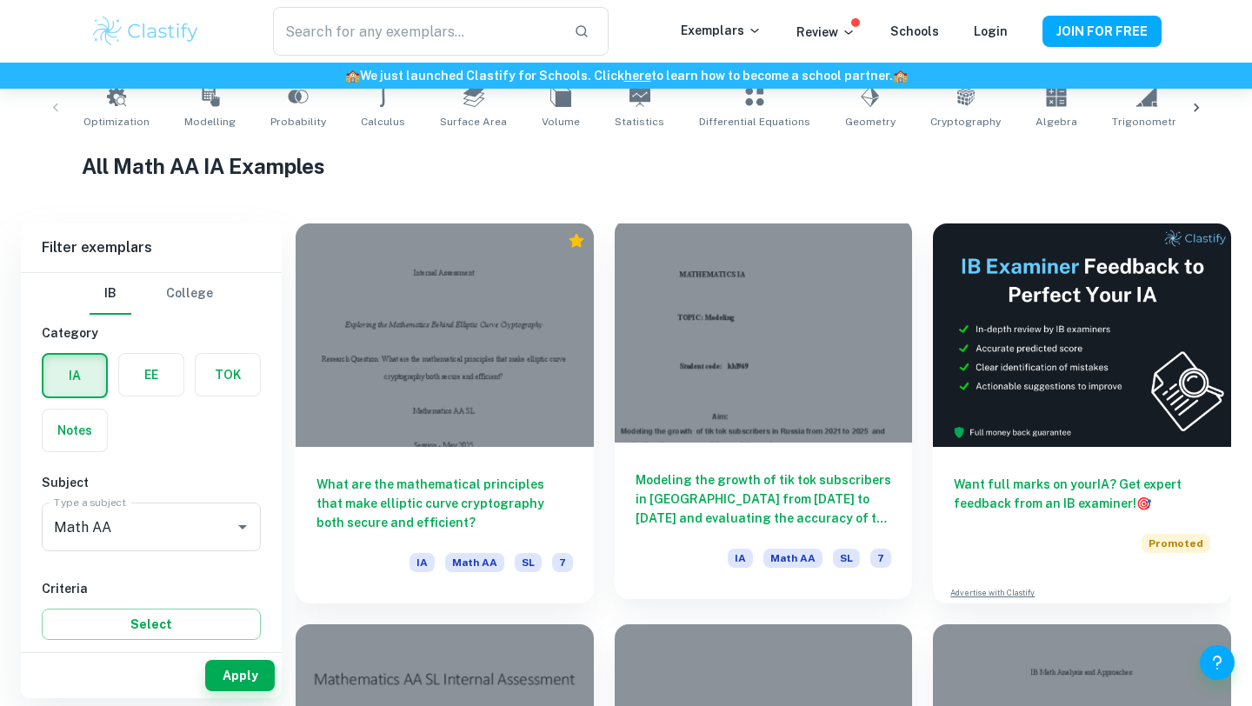
click at [739, 470] on h6 "Modeling the growth of tik tok subscribers in [GEOGRAPHIC_DATA] from [DATE] to …" at bounding box center [764, 498] width 256 height 57
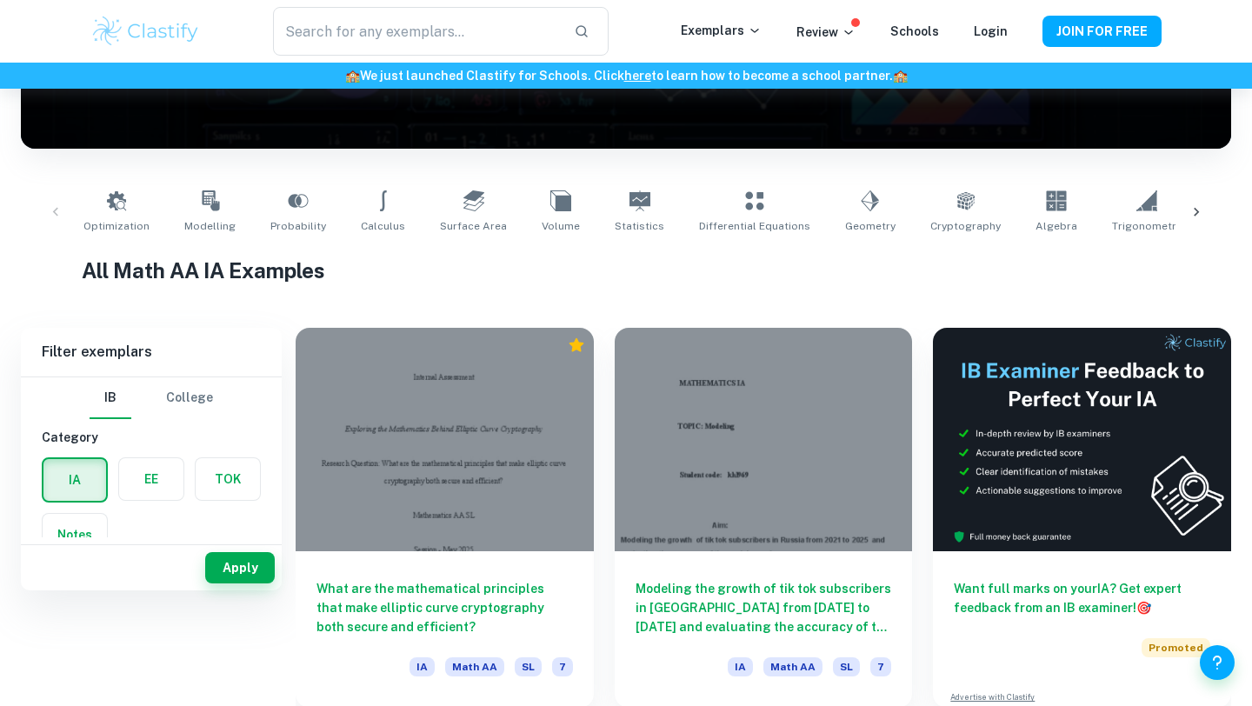
scroll to position [296, 0]
